Goal: Transaction & Acquisition: Purchase product/service

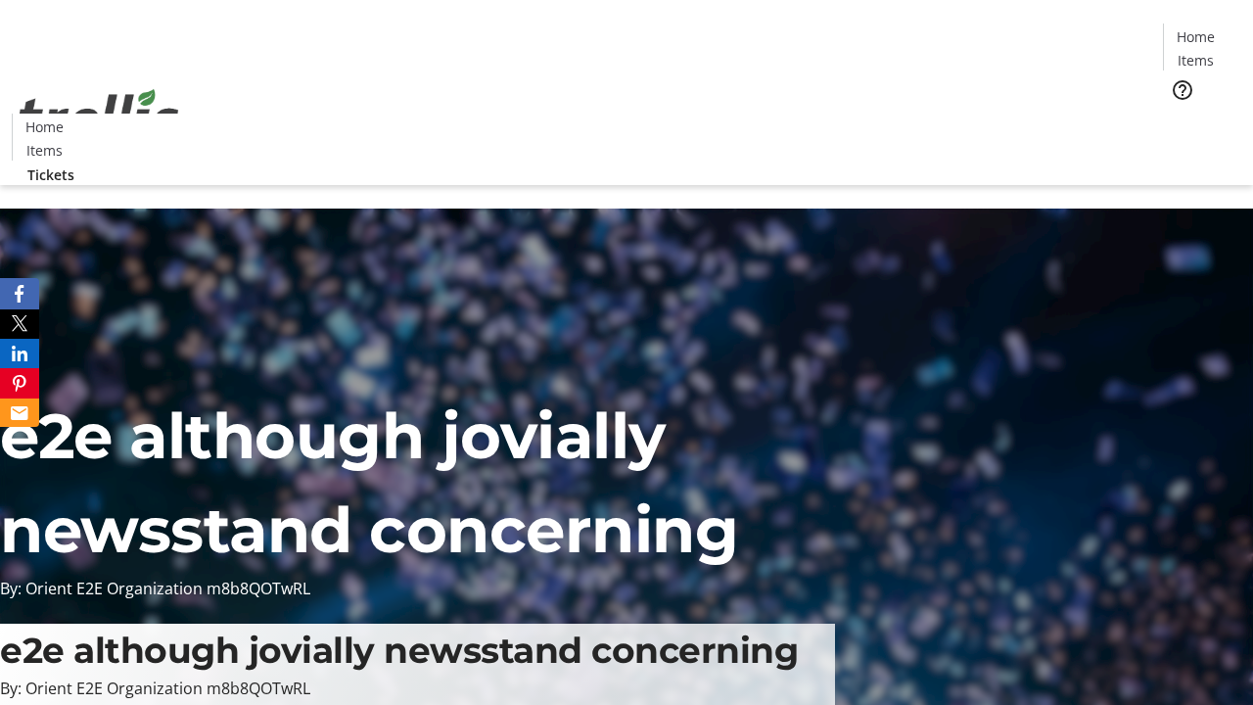
click at [1178, 114] on span "Tickets" at bounding box center [1201, 124] width 47 height 21
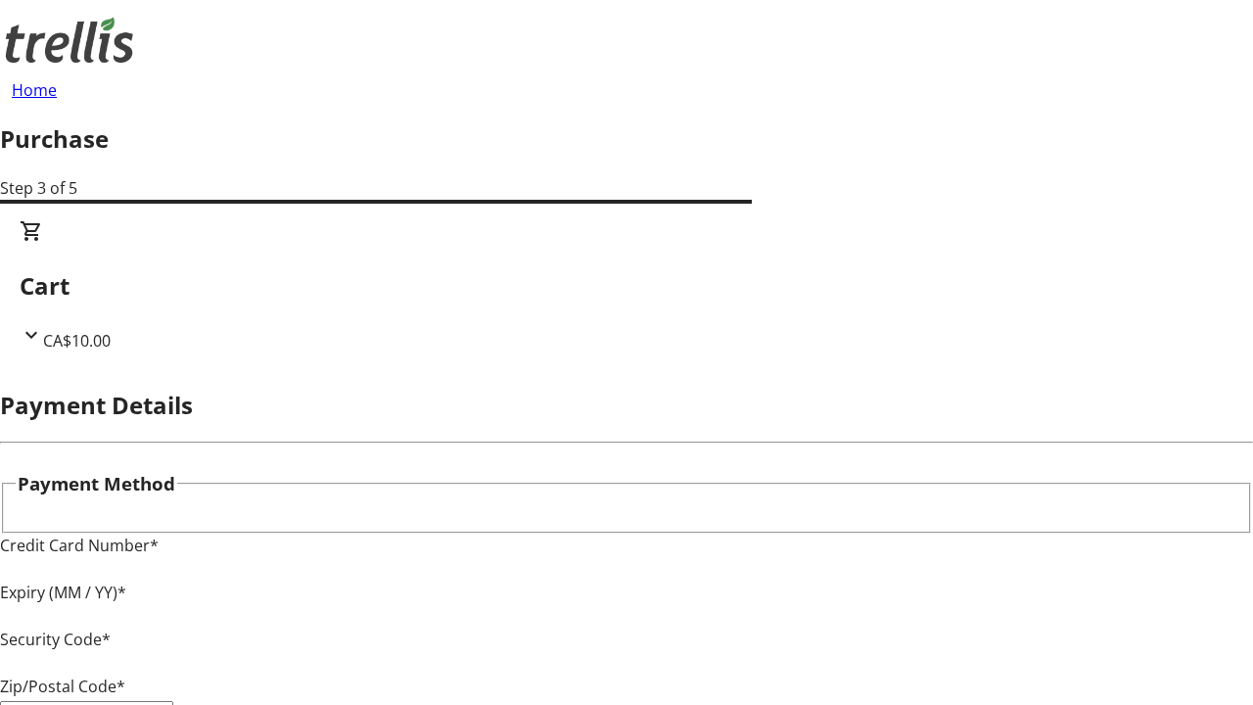
type input "V1Y 0C2"
